Goal: Task Accomplishment & Management: Use online tool/utility

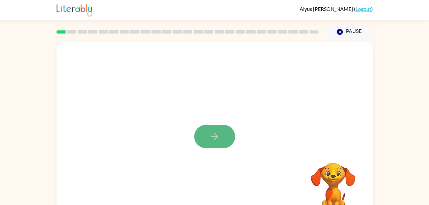
drag, startPoint x: 214, startPoint y: 136, endPoint x: 210, endPoint y: 136, distance: 3.5
click at [210, 136] on icon "button" at bounding box center [214, 136] width 11 height 11
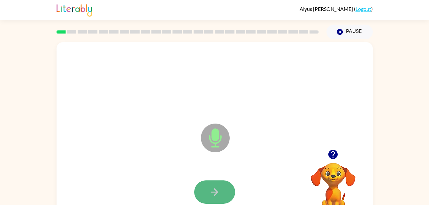
click at [226, 193] on button "button" at bounding box center [214, 191] width 41 height 23
click at [229, 198] on button "button" at bounding box center [214, 191] width 41 height 23
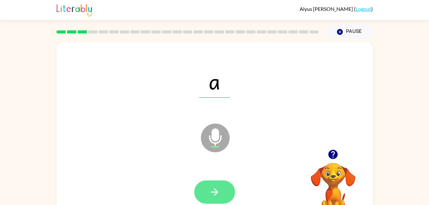
click at [214, 189] on icon "button" at bounding box center [214, 191] width 11 height 11
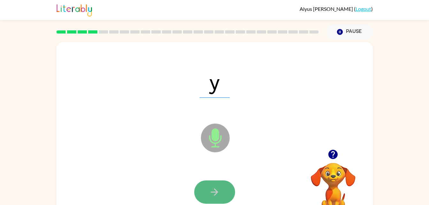
click at [214, 190] on icon "button" at bounding box center [214, 191] width 11 height 11
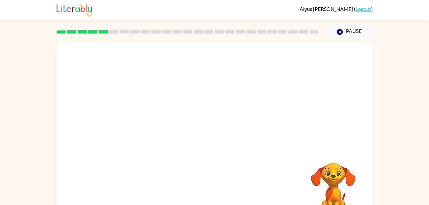
click at [214, 190] on div "Your browser must support playing .mp4 files to use Literably. Please try using…" at bounding box center [214, 133] width 316 height 182
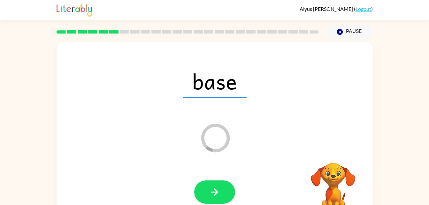
drag, startPoint x: 214, startPoint y: 190, endPoint x: 210, endPoint y: 193, distance: 4.9
click at [210, 193] on icon "button" at bounding box center [214, 191] width 11 height 11
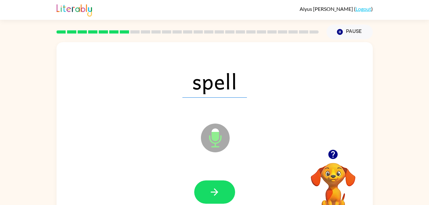
drag, startPoint x: 208, startPoint y: 193, endPoint x: 165, endPoint y: 167, distance: 50.0
click at [165, 167] on div at bounding box center [214, 192] width 303 height 52
click at [219, 187] on icon "button" at bounding box center [214, 191] width 11 height 11
drag, startPoint x: 219, startPoint y: 187, endPoint x: 147, endPoint y: 165, distance: 74.9
click at [147, 165] on div "chat Microphone The Microphone is here when it is your turn to talk" at bounding box center [214, 133] width 316 height 182
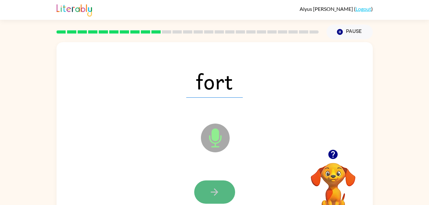
click at [210, 190] on icon "button" at bounding box center [214, 191] width 11 height 11
click at [200, 184] on button "button" at bounding box center [214, 191] width 41 height 23
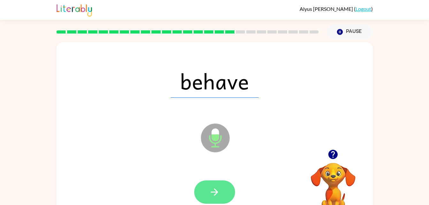
click at [215, 189] on icon "button" at bounding box center [214, 191] width 11 height 11
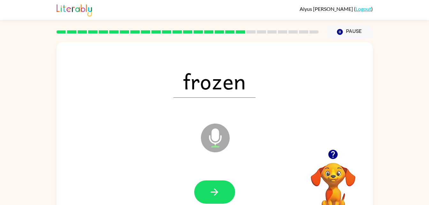
drag, startPoint x: 215, startPoint y: 189, endPoint x: 268, endPoint y: 205, distance: 56.0
click at [268, 205] on html "Alyus James-Chavez ( Logout ) Pause Pause frozen Microphone The Microphone is h…" at bounding box center [214, 112] width 429 height 224
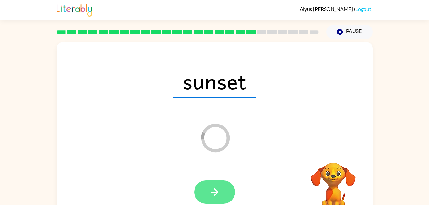
click at [209, 184] on button "button" at bounding box center [214, 191] width 41 height 23
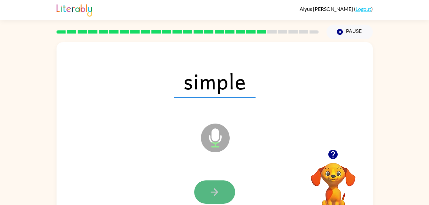
click at [222, 185] on button "button" at bounding box center [214, 191] width 41 height 23
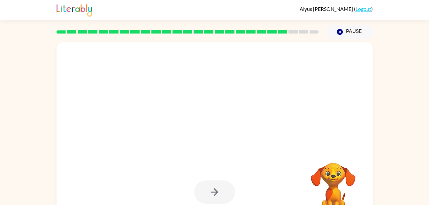
click at [281, 127] on div at bounding box center [199, 121] width 273 height 23
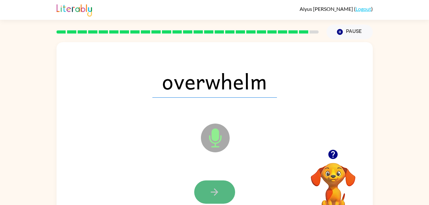
click at [213, 189] on icon "button" at bounding box center [214, 191] width 11 height 11
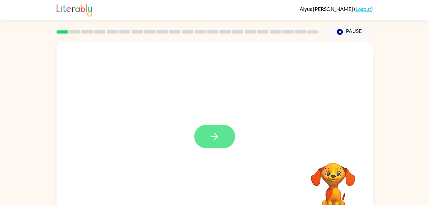
click at [220, 137] on icon "button" at bounding box center [214, 136] width 11 height 11
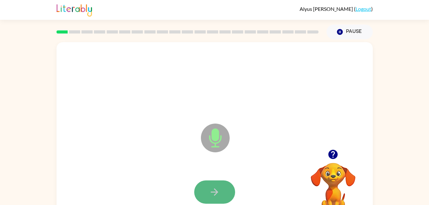
click at [208, 187] on button "button" at bounding box center [214, 191] width 41 height 23
click at [210, 188] on icon "button" at bounding box center [214, 191] width 11 height 11
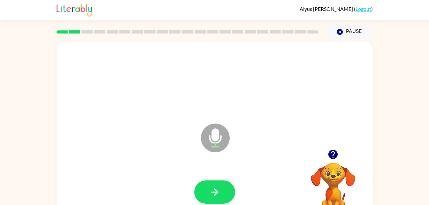
drag, startPoint x: 210, startPoint y: 188, endPoint x: 147, endPoint y: 134, distance: 83.5
click at [147, 134] on div "Microphone The Microphone is here when it is your turn to talk" at bounding box center [214, 133] width 316 height 182
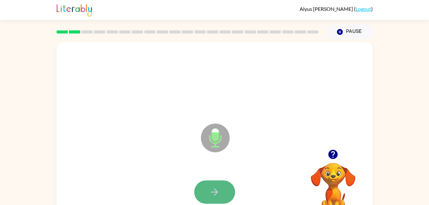
click at [212, 200] on button "button" at bounding box center [214, 191] width 41 height 23
click at [220, 190] on icon "button" at bounding box center [214, 191] width 11 height 11
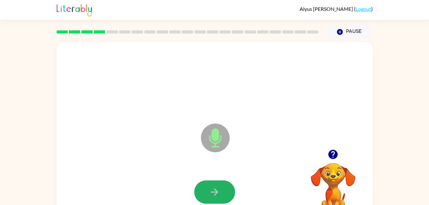
click at [220, 190] on icon "button" at bounding box center [214, 191] width 11 height 11
drag, startPoint x: 220, startPoint y: 190, endPoint x: 215, endPoint y: 190, distance: 4.5
click at [215, 190] on icon "button" at bounding box center [214, 191] width 7 height 7
drag, startPoint x: 215, startPoint y: 190, endPoint x: 147, endPoint y: 166, distance: 72.2
click at [147, 166] on div at bounding box center [214, 192] width 303 height 52
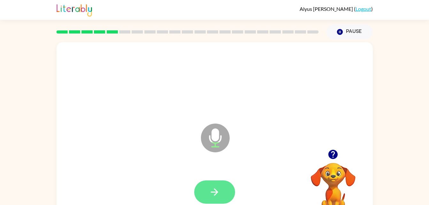
click at [216, 197] on icon "button" at bounding box center [214, 191] width 11 height 11
drag, startPoint x: 216, startPoint y: 197, endPoint x: 156, endPoint y: 169, distance: 66.3
click at [156, 169] on div at bounding box center [214, 192] width 303 height 52
click at [199, 185] on button "button" at bounding box center [214, 191] width 41 height 23
click at [205, 187] on button "button" at bounding box center [214, 191] width 41 height 23
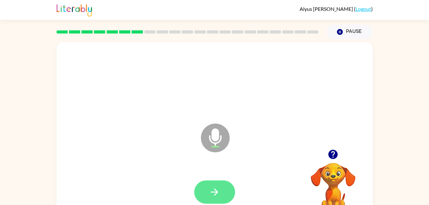
click at [210, 187] on icon "button" at bounding box center [214, 191] width 11 height 11
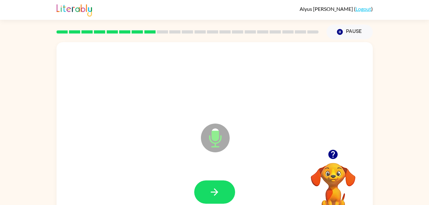
click at [210, 187] on icon "button" at bounding box center [214, 191] width 11 height 11
drag, startPoint x: 210, startPoint y: 187, endPoint x: 204, endPoint y: 184, distance: 7.0
drag, startPoint x: 204, startPoint y: 184, endPoint x: 168, endPoint y: 168, distance: 39.4
click at [168, 168] on div at bounding box center [214, 192] width 303 height 52
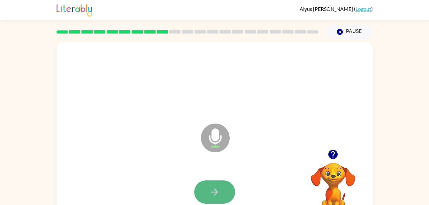
click at [215, 191] on icon "button" at bounding box center [214, 191] width 11 height 11
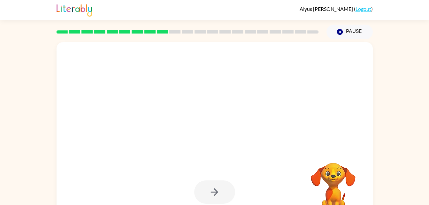
click at [248, 192] on div at bounding box center [214, 192] width 303 height 52
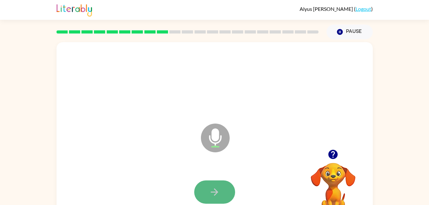
click at [216, 183] on button "button" at bounding box center [214, 191] width 41 height 23
click at [213, 189] on icon "button" at bounding box center [214, 191] width 11 height 11
click at [222, 190] on button "button" at bounding box center [214, 191] width 41 height 23
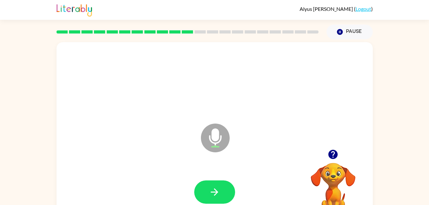
click at [222, 190] on button "button" at bounding box center [214, 191] width 41 height 23
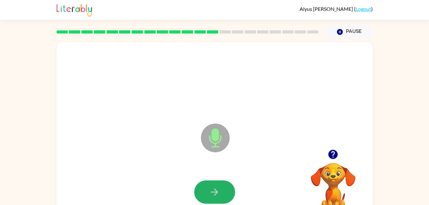
click at [222, 190] on button "button" at bounding box center [214, 191] width 41 height 23
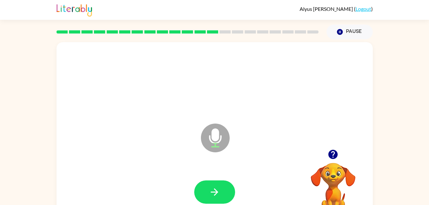
click at [222, 190] on button "button" at bounding box center [214, 191] width 41 height 23
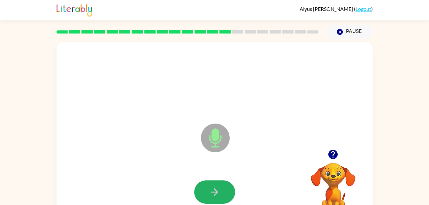
click at [222, 190] on button "button" at bounding box center [214, 191] width 41 height 23
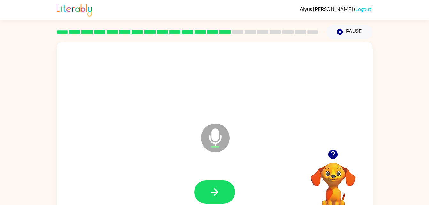
click at [222, 190] on button "button" at bounding box center [214, 191] width 41 height 23
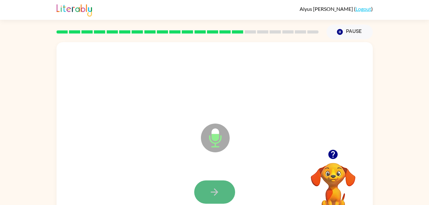
drag, startPoint x: 222, startPoint y: 190, endPoint x: 204, endPoint y: 190, distance: 17.9
click at [204, 190] on button "button" at bounding box center [214, 191] width 41 height 23
click at [226, 191] on button "button" at bounding box center [214, 191] width 41 height 23
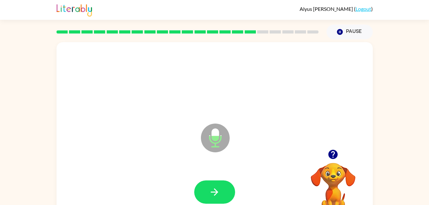
click at [226, 191] on button "button" at bounding box center [214, 191] width 41 height 23
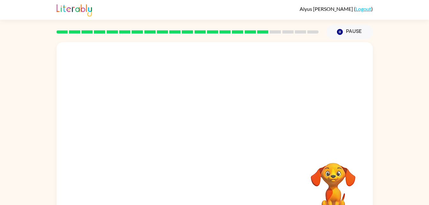
click at [226, 191] on div "Your browser must support playing .mp4 files to use Literably. Please try using…" at bounding box center [214, 133] width 316 height 182
click at [226, 190] on div at bounding box center [214, 192] width 303 height 52
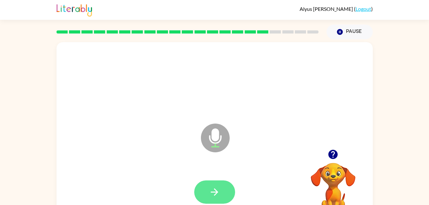
click at [221, 195] on button "button" at bounding box center [214, 191] width 41 height 23
drag, startPoint x: 221, startPoint y: 195, endPoint x: 223, endPoint y: 199, distance: 4.4
drag, startPoint x: 223, startPoint y: 199, endPoint x: 184, endPoint y: 153, distance: 60.2
click at [184, 153] on div "Microphone The Microphone is here when it is your turn to talk" at bounding box center [214, 133] width 316 height 182
click at [225, 185] on button "button" at bounding box center [214, 191] width 41 height 23
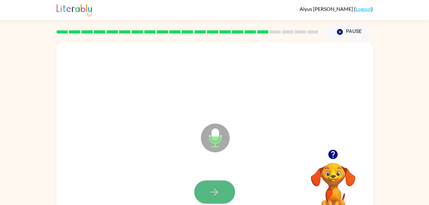
click at [228, 191] on button "button" at bounding box center [214, 191] width 41 height 23
click at [225, 190] on button "button" at bounding box center [214, 191] width 41 height 23
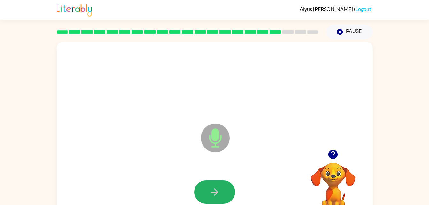
click at [225, 190] on button "button" at bounding box center [214, 191] width 41 height 23
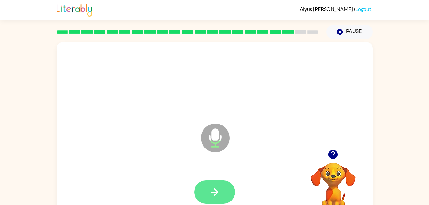
click at [225, 190] on button "button" at bounding box center [214, 191] width 41 height 23
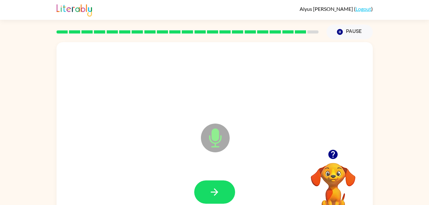
drag, startPoint x: 223, startPoint y: 190, endPoint x: 243, endPoint y: 193, distance: 20.7
click at [243, 193] on div at bounding box center [214, 192] width 303 height 52
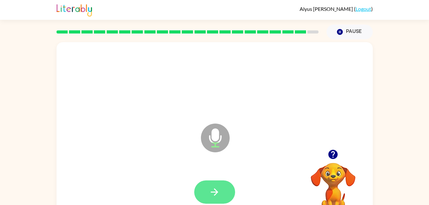
click at [229, 188] on button "button" at bounding box center [214, 191] width 41 height 23
click at [222, 188] on button "button" at bounding box center [214, 191] width 41 height 23
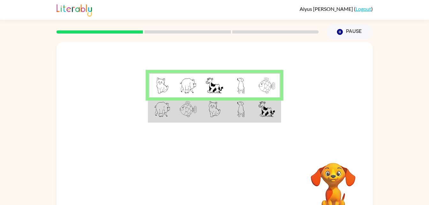
click at [265, 114] on img at bounding box center [266, 109] width 17 height 16
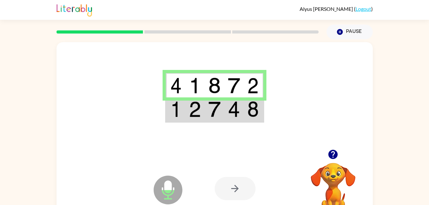
drag, startPoint x: 239, startPoint y: 195, endPoint x: 172, endPoint y: 119, distance: 101.5
click at [172, 119] on td at bounding box center [175, 109] width 19 height 25
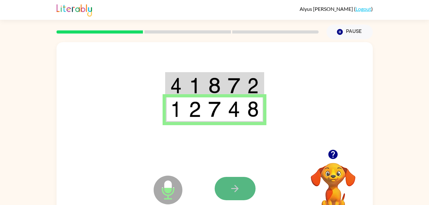
click at [234, 185] on icon "button" at bounding box center [234, 188] width 11 height 11
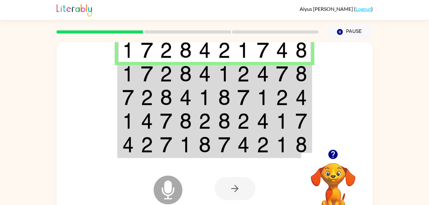
click at [194, 75] on td at bounding box center [185, 74] width 19 height 24
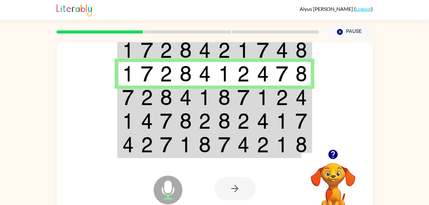
click at [155, 99] on td at bounding box center [146, 98] width 19 height 24
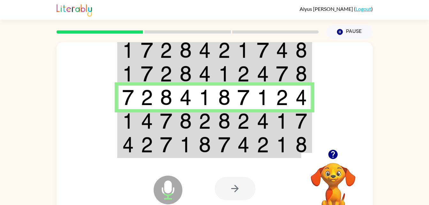
click at [143, 121] on img at bounding box center [147, 121] width 12 height 16
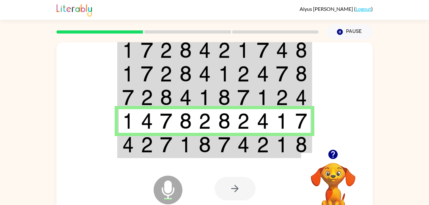
click at [204, 144] on img at bounding box center [205, 145] width 12 height 16
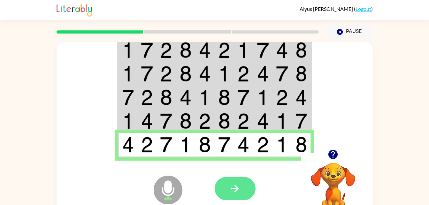
click at [240, 189] on icon "button" at bounding box center [234, 188] width 11 height 11
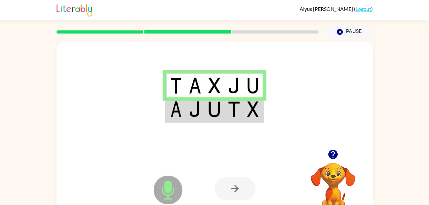
click at [210, 114] on img at bounding box center [214, 109] width 12 height 16
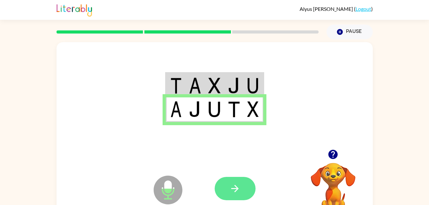
click at [237, 177] on button "button" at bounding box center [235, 188] width 41 height 23
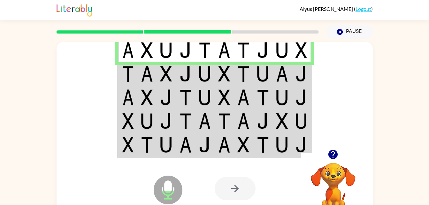
click at [179, 75] on td at bounding box center [185, 74] width 19 height 24
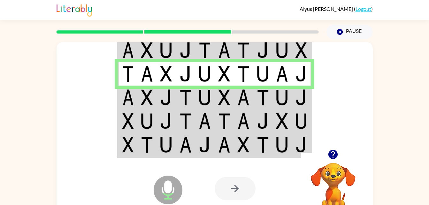
click at [189, 101] on img at bounding box center [185, 97] width 12 height 16
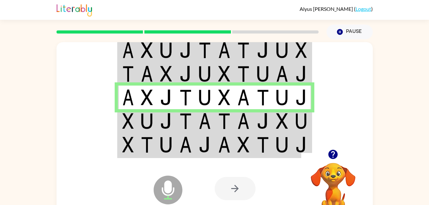
click at [192, 111] on td at bounding box center [185, 121] width 19 height 24
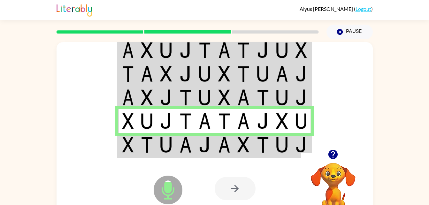
click at [158, 154] on div "Microphone The Microphone is here when it is your turn to talk" at bounding box center [152, 174] width 64 height 42
click at [151, 141] on img at bounding box center [147, 145] width 12 height 16
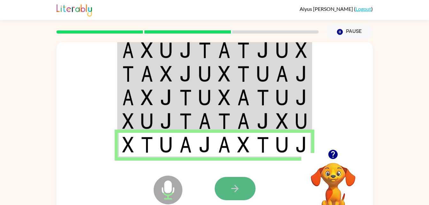
click at [234, 183] on icon "button" at bounding box center [234, 188] width 11 height 11
